Goal: Task Accomplishment & Management: Use online tool/utility

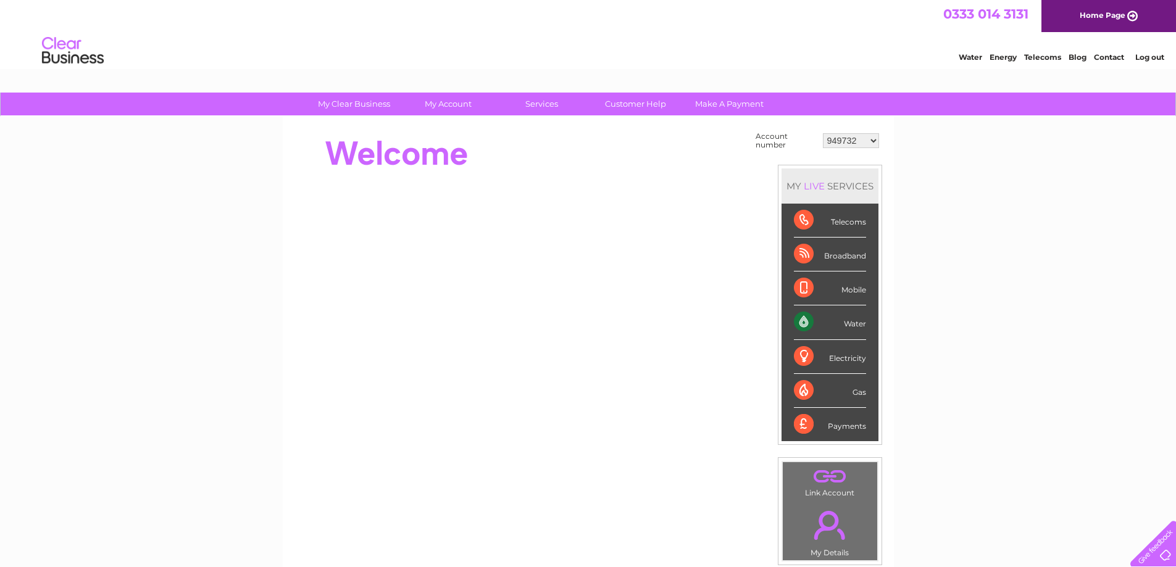
click at [862, 140] on select "949732 951902 951928 951929 955382 955447 955806 955937 956247 956364 956484 95…" at bounding box center [851, 140] width 56 height 15
select select "30320785"
click at [823, 133] on select "949732 951902 951928 951929 955382 955447 955806 955937 956247 956364 956484 95…" at bounding box center [851, 140] width 56 height 15
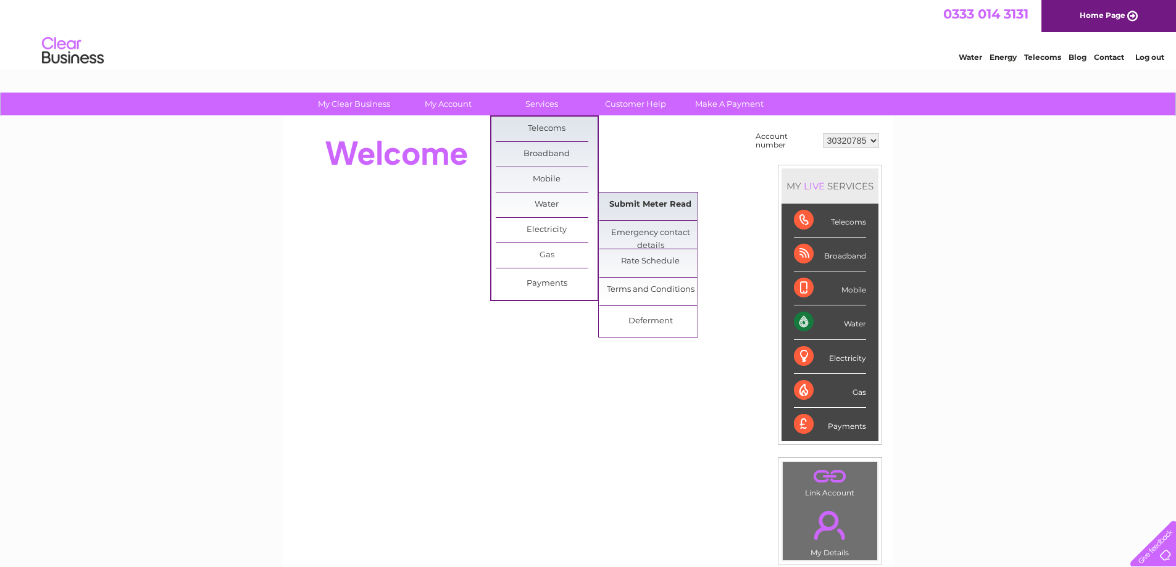
click at [631, 207] on link "Submit Meter Read" at bounding box center [650, 205] width 102 height 25
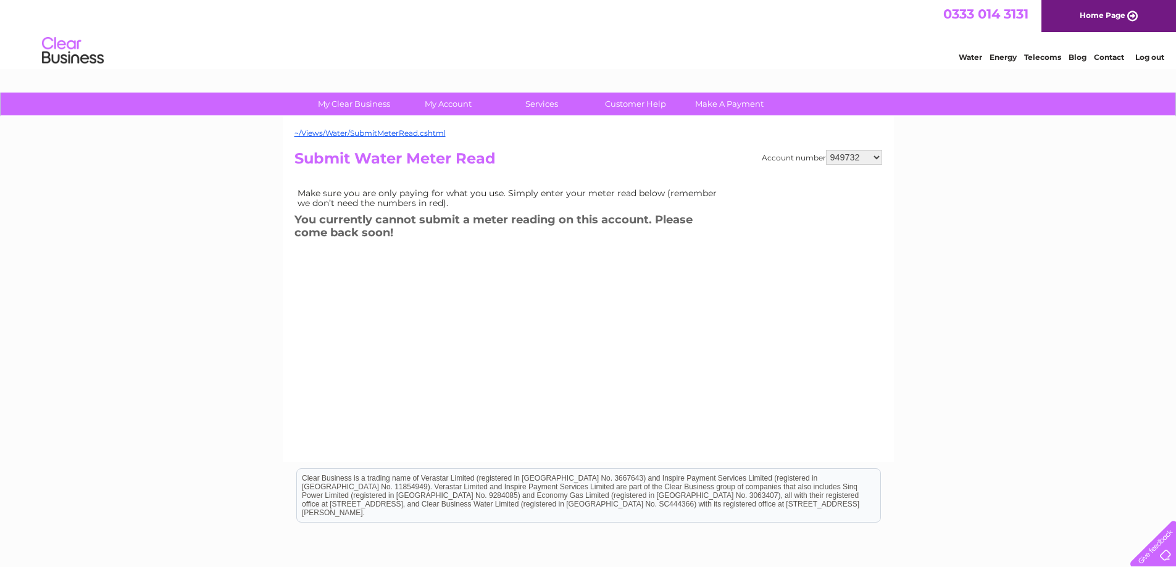
click at [847, 160] on select "949732 951902 951928 951929 955382 955447 955806 955937 956247 956364 956484 95…" at bounding box center [854, 157] width 56 height 15
select select "30320785"
click at [826, 150] on select "949732 951902 951928 951929 955382 955447 955806 955937 956247 956364 956484 95…" at bounding box center [854, 157] width 56 height 15
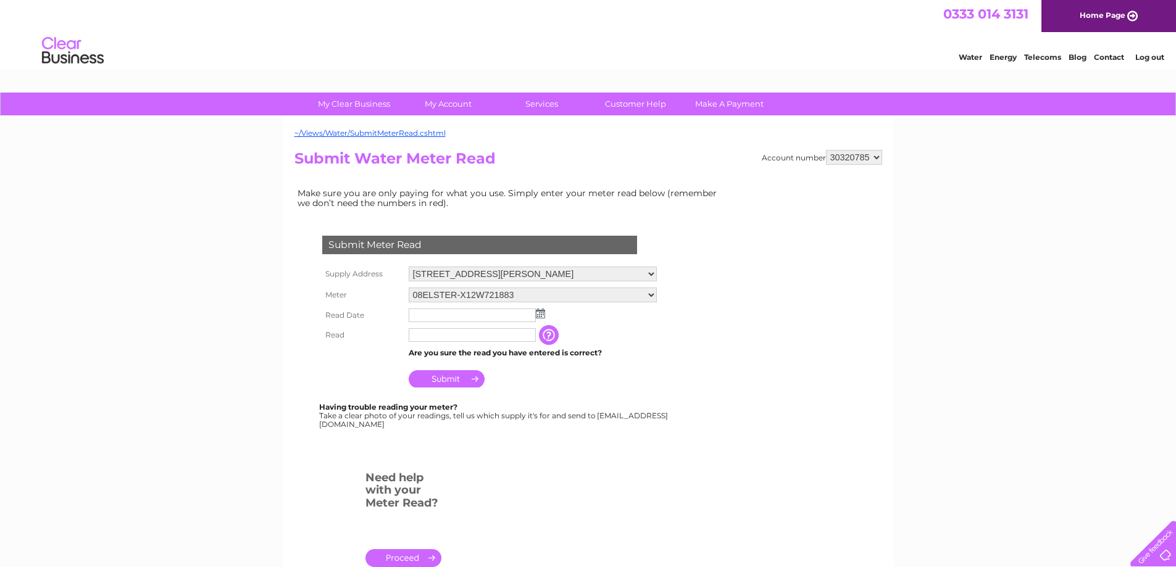
scroll to position [62, 0]
